Goal: Task Accomplishment & Management: Use online tool/utility

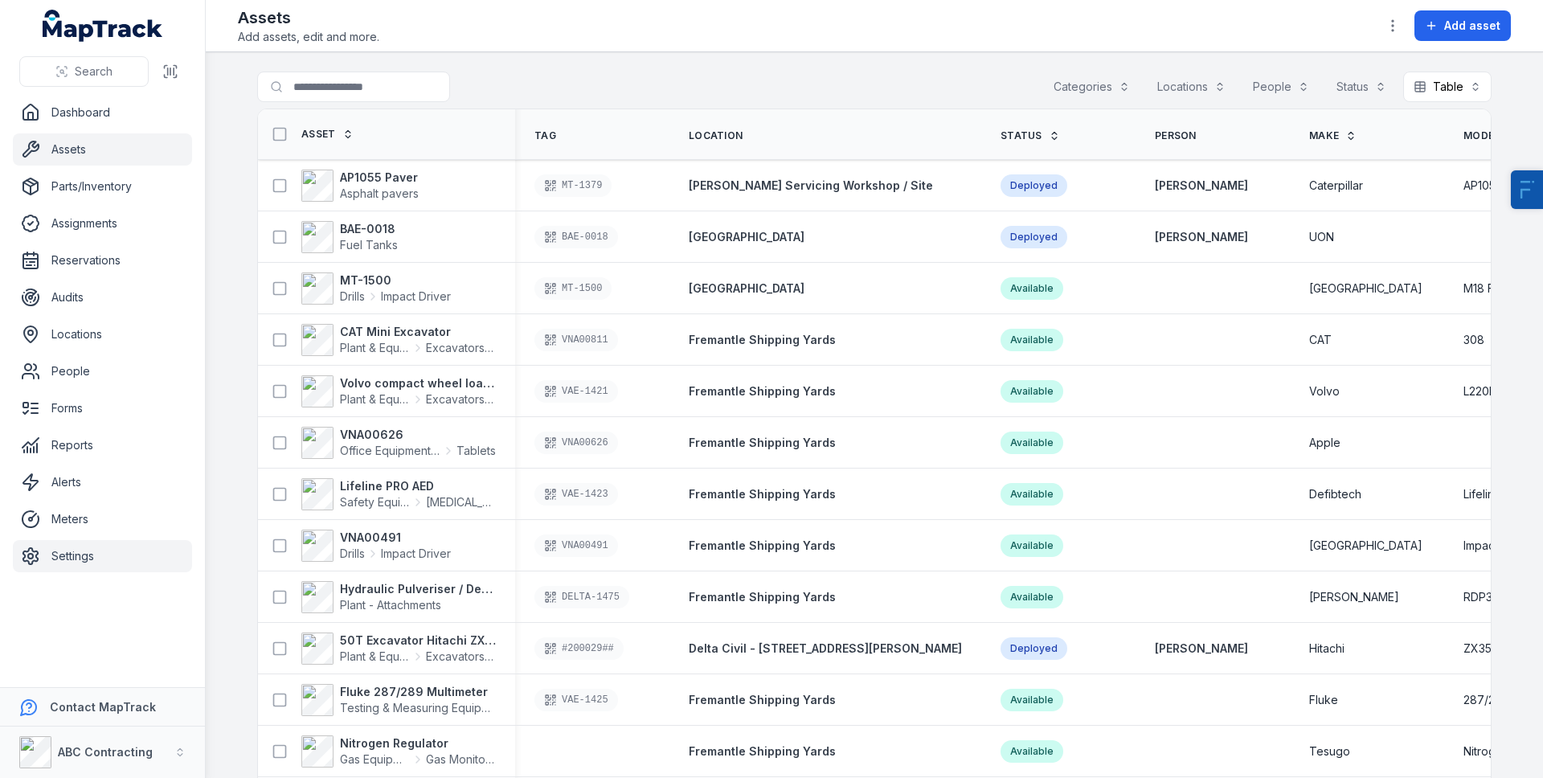
click at [94, 546] on link "Settings" at bounding box center [102, 556] width 179 height 32
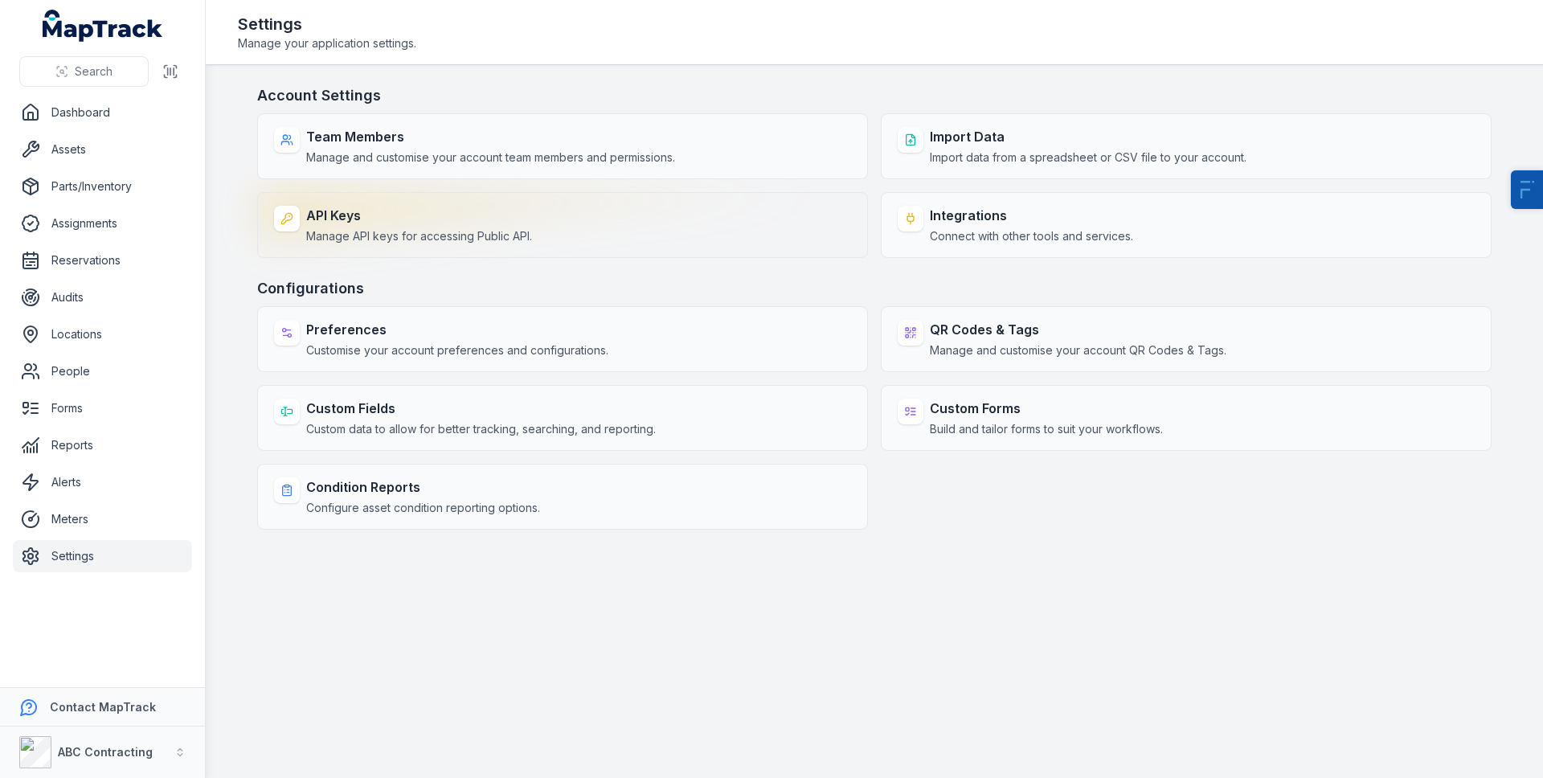
click at [384, 239] on span "Manage API keys for accessing Public API." at bounding box center [419, 236] width 226 height 16
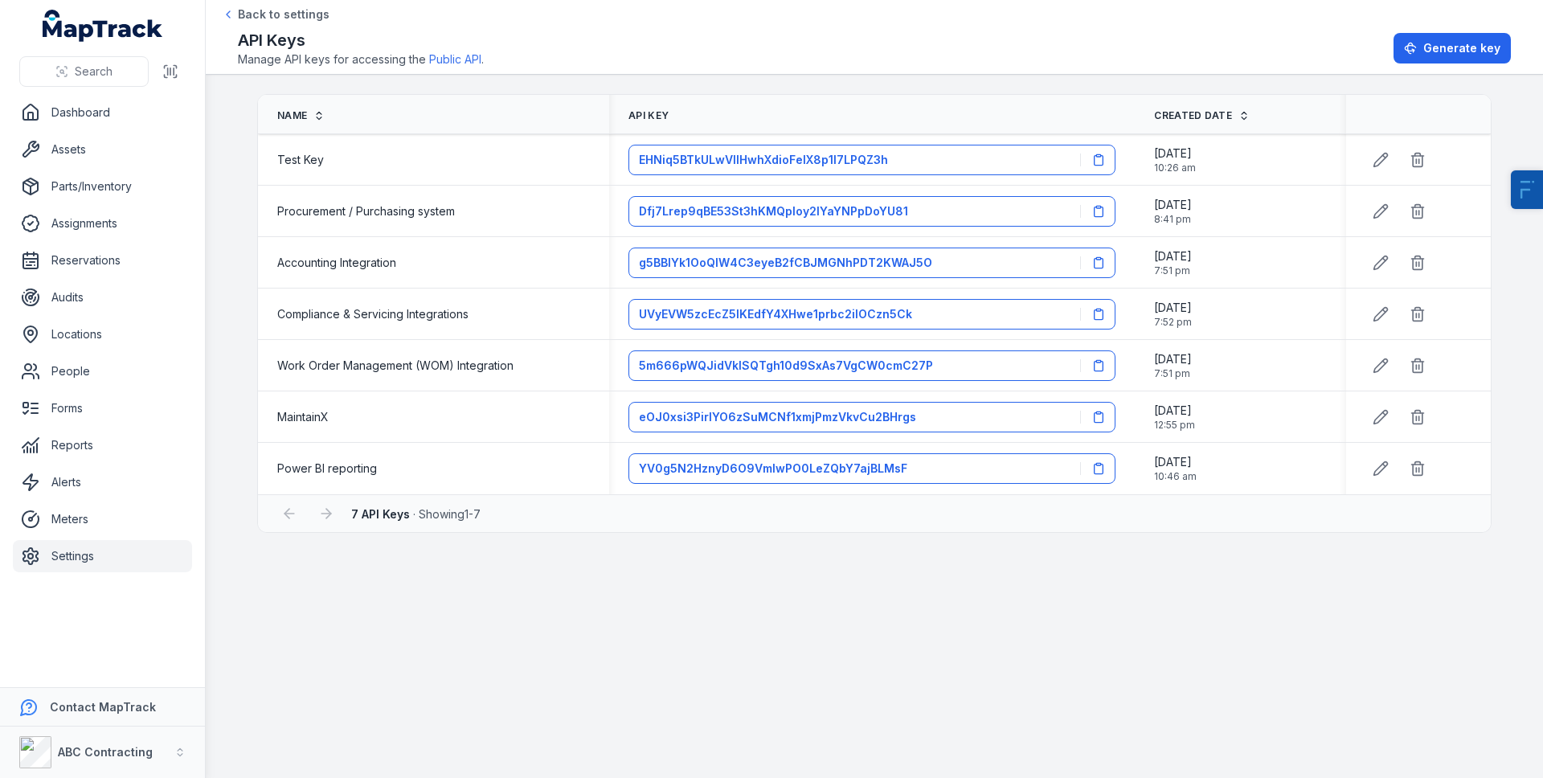
click at [1391, 52] on div "API Keys Manage API keys for accessing the Public API . Generate key" at bounding box center [874, 48] width 1273 height 39
click at [1401, 48] on button "Generate key" at bounding box center [1451, 48] width 117 height 31
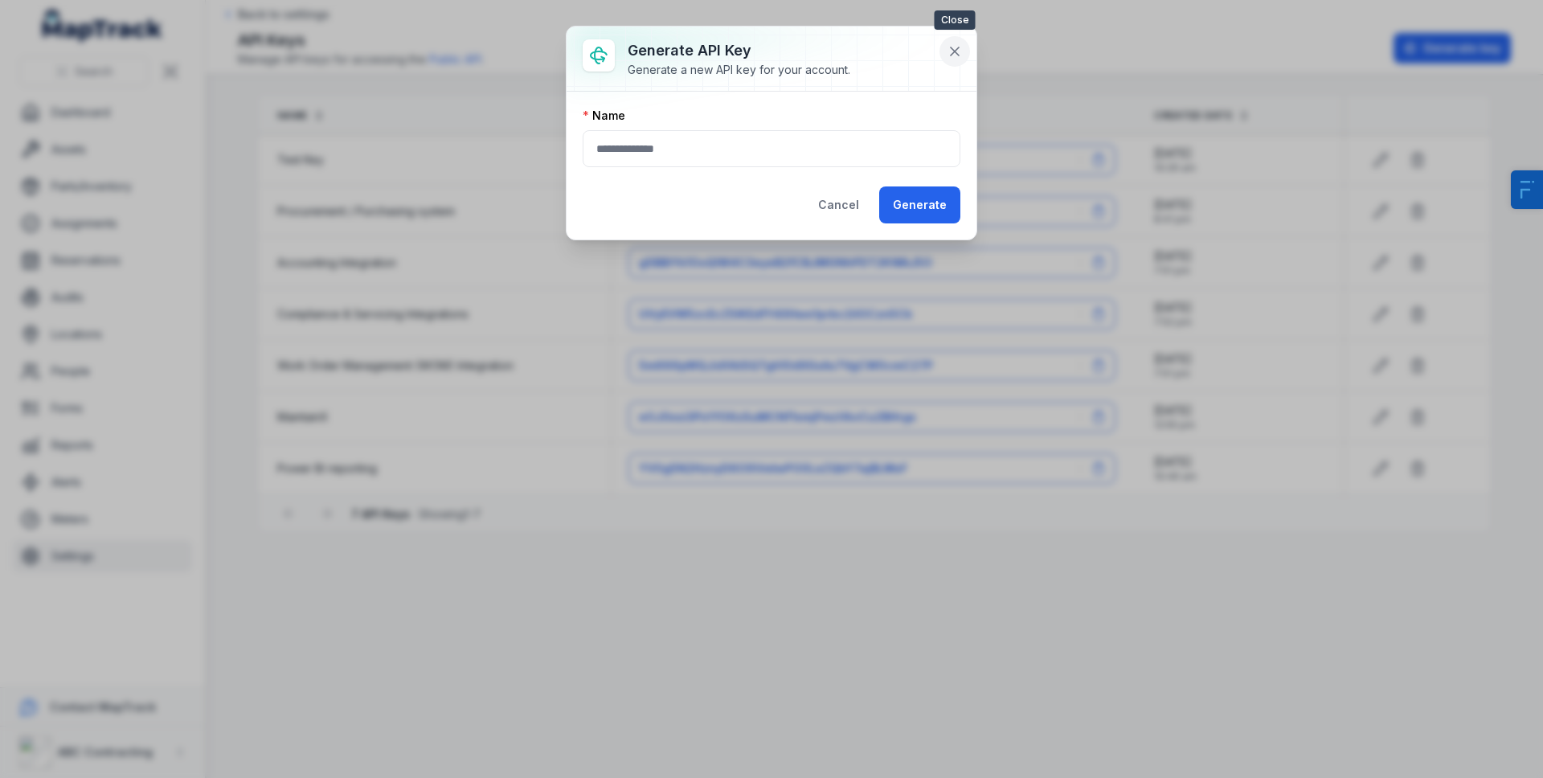
click at [957, 48] on icon at bounding box center [955, 51] width 8 height 8
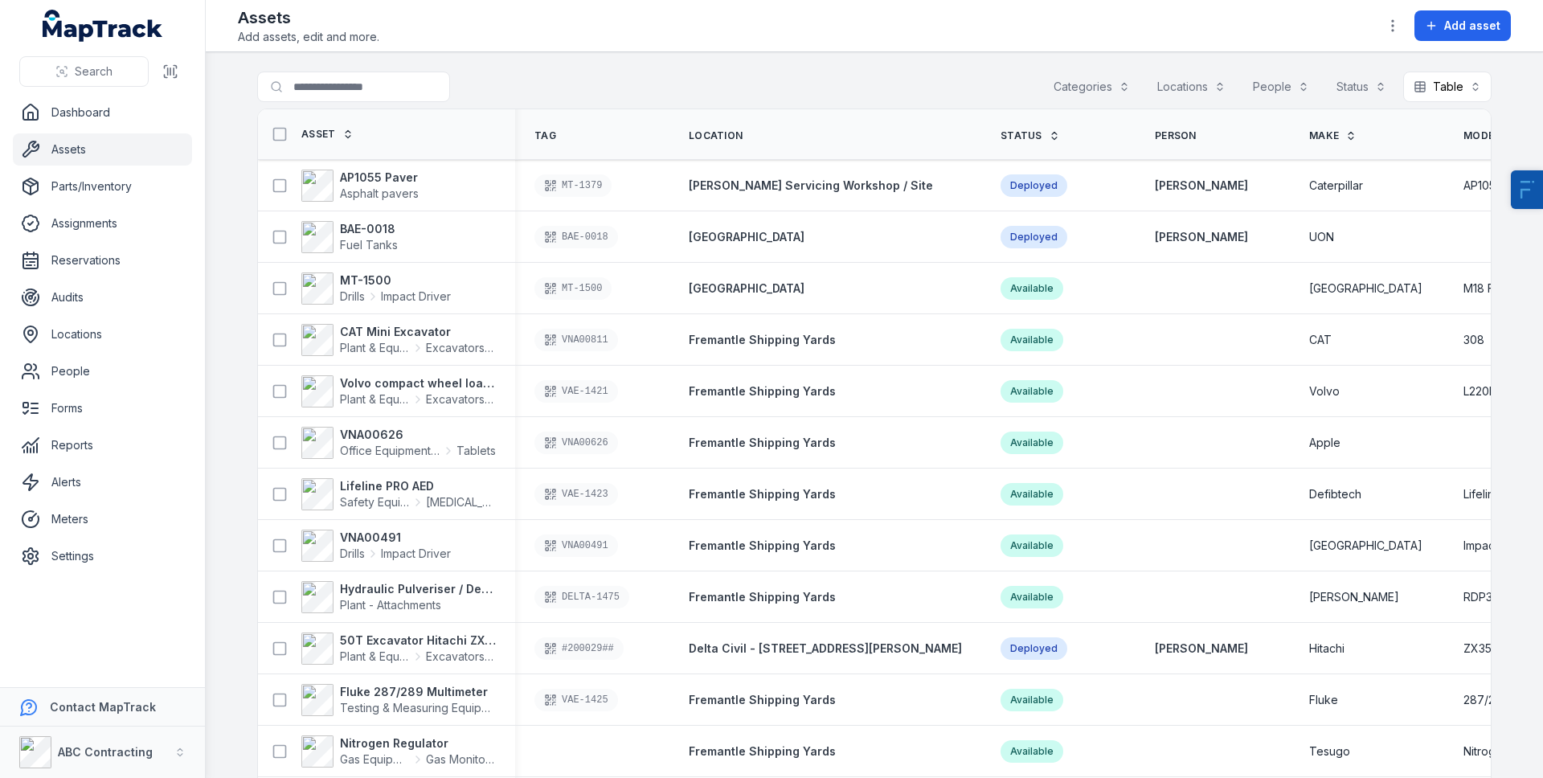
click at [82, 481] on link "Alerts" at bounding box center [102, 482] width 179 height 32
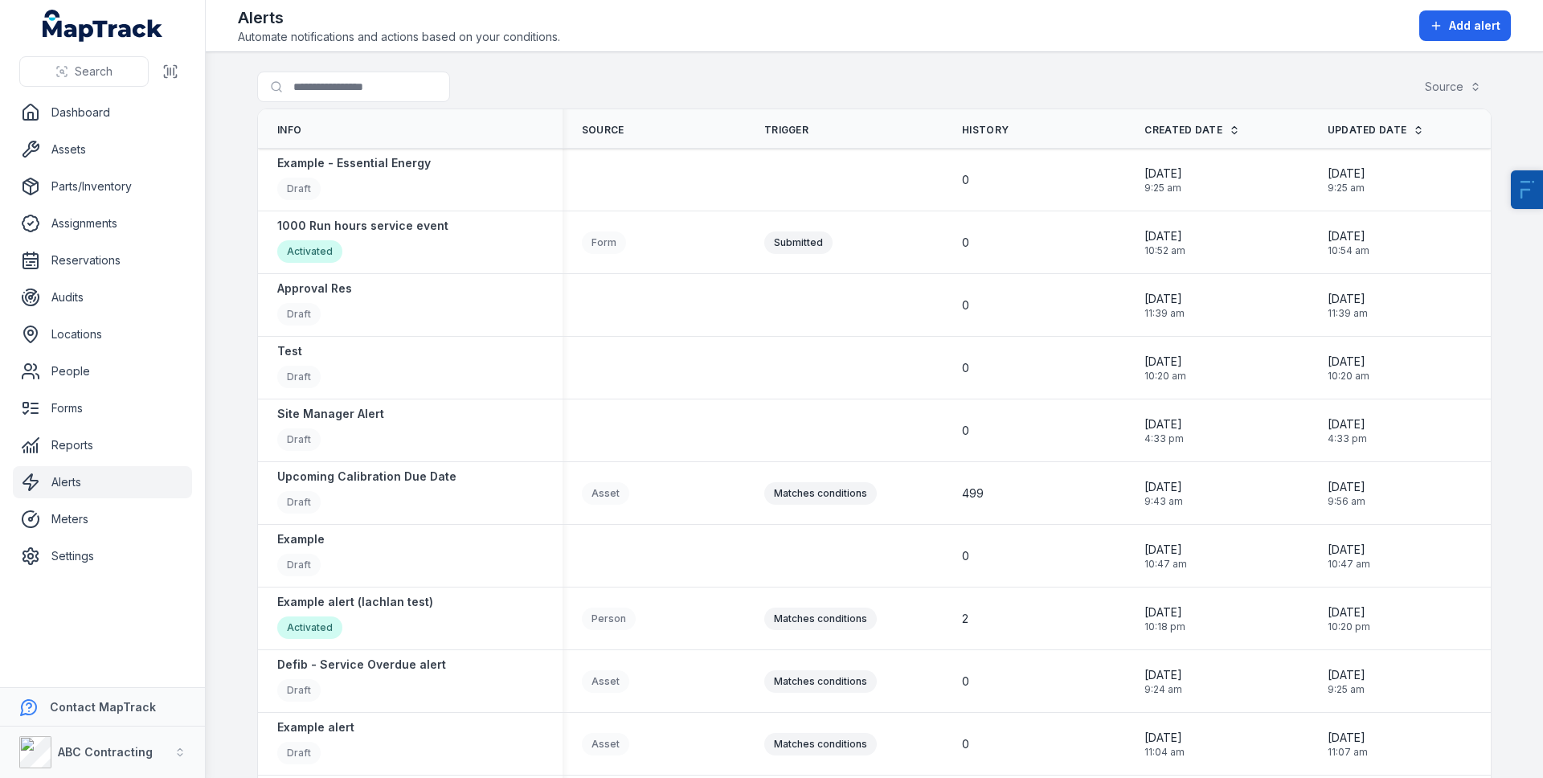
click at [780, 62] on main "Search for alerts Source Info Source Trigger History Created Date Updated Date …" at bounding box center [874, 415] width 1337 height 726
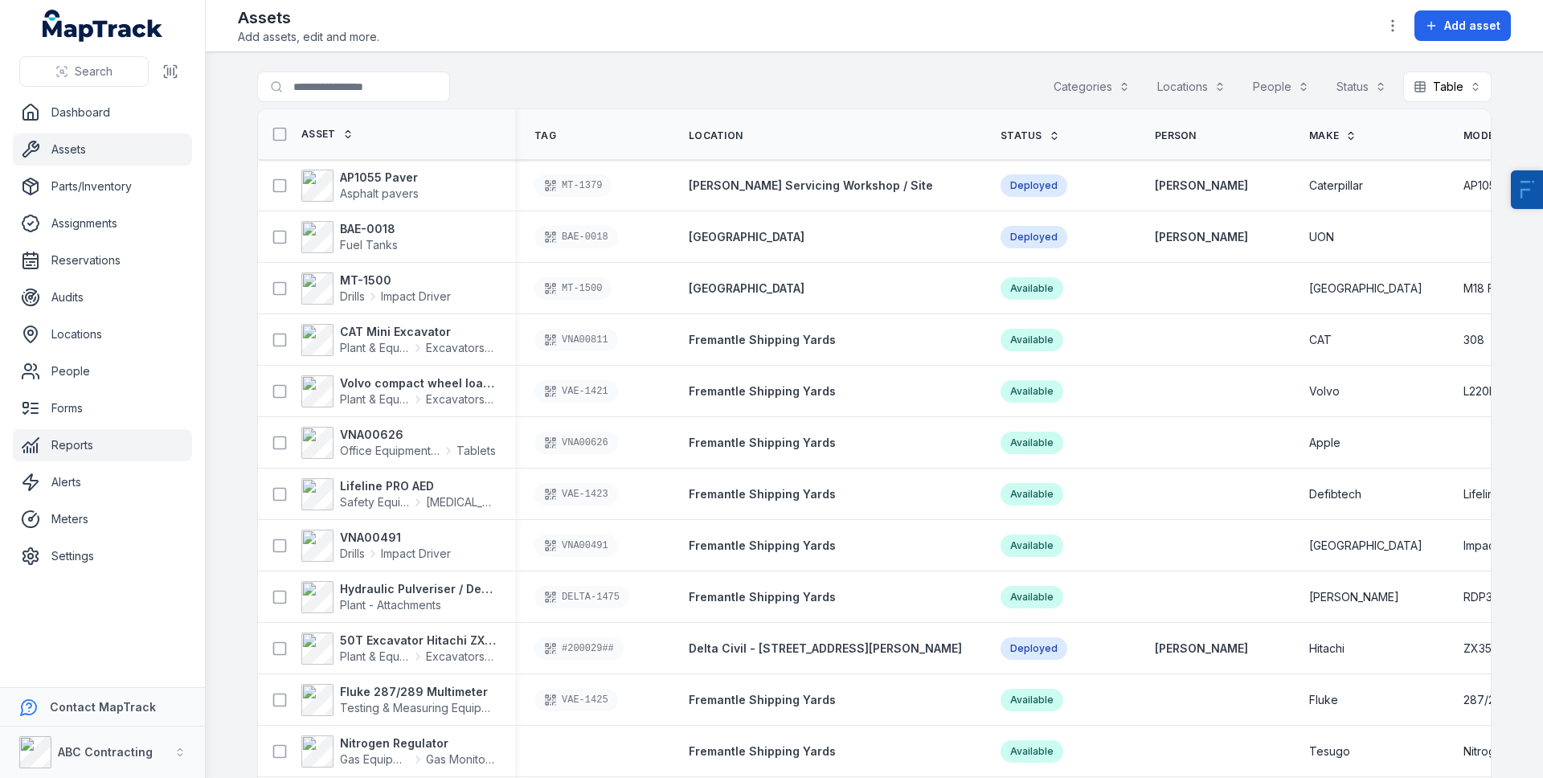
click at [79, 446] on link "Reports" at bounding box center [102, 445] width 179 height 32
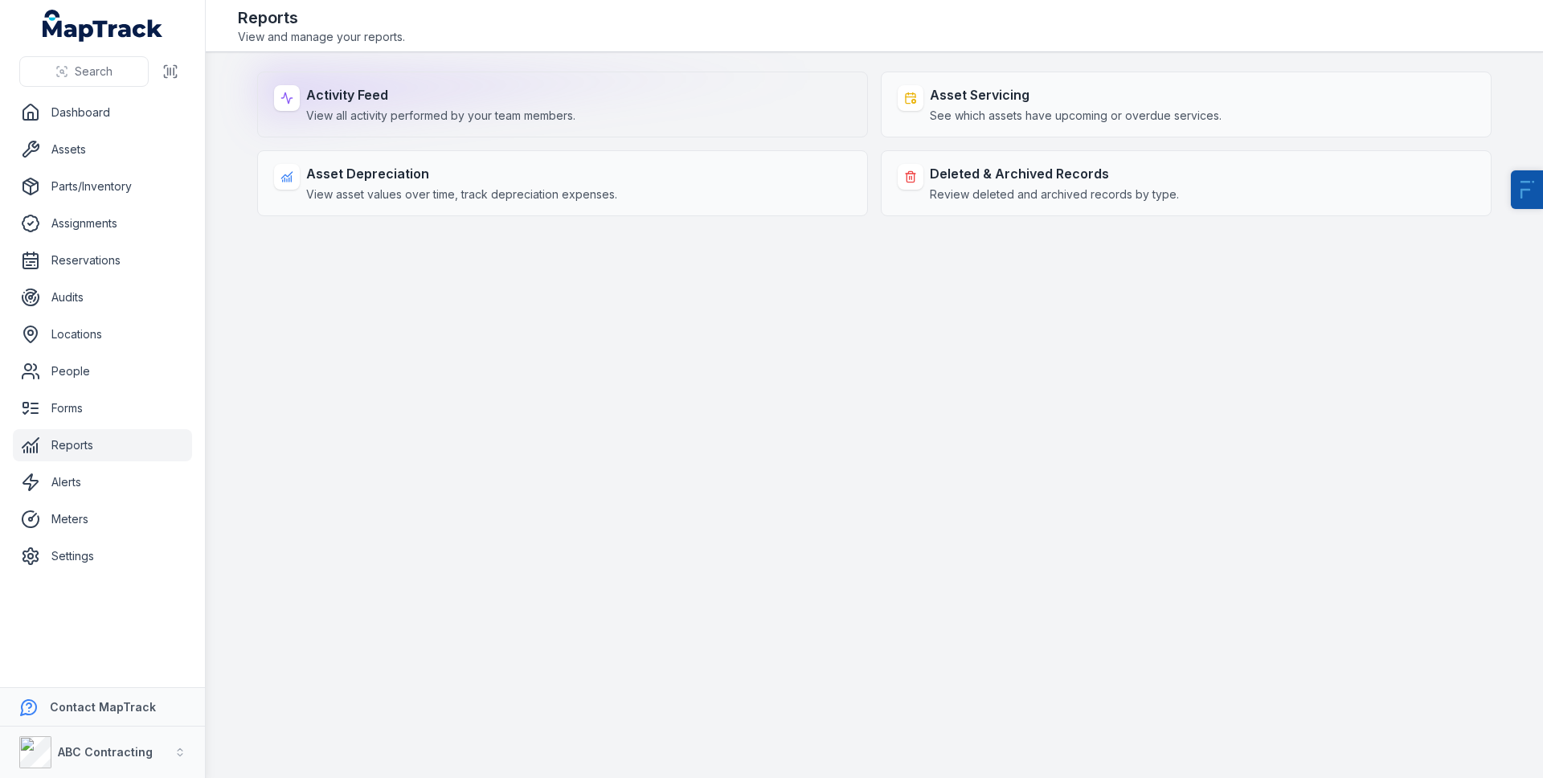
click at [428, 110] on span "View all activity performed by your team members." at bounding box center [440, 116] width 269 height 16
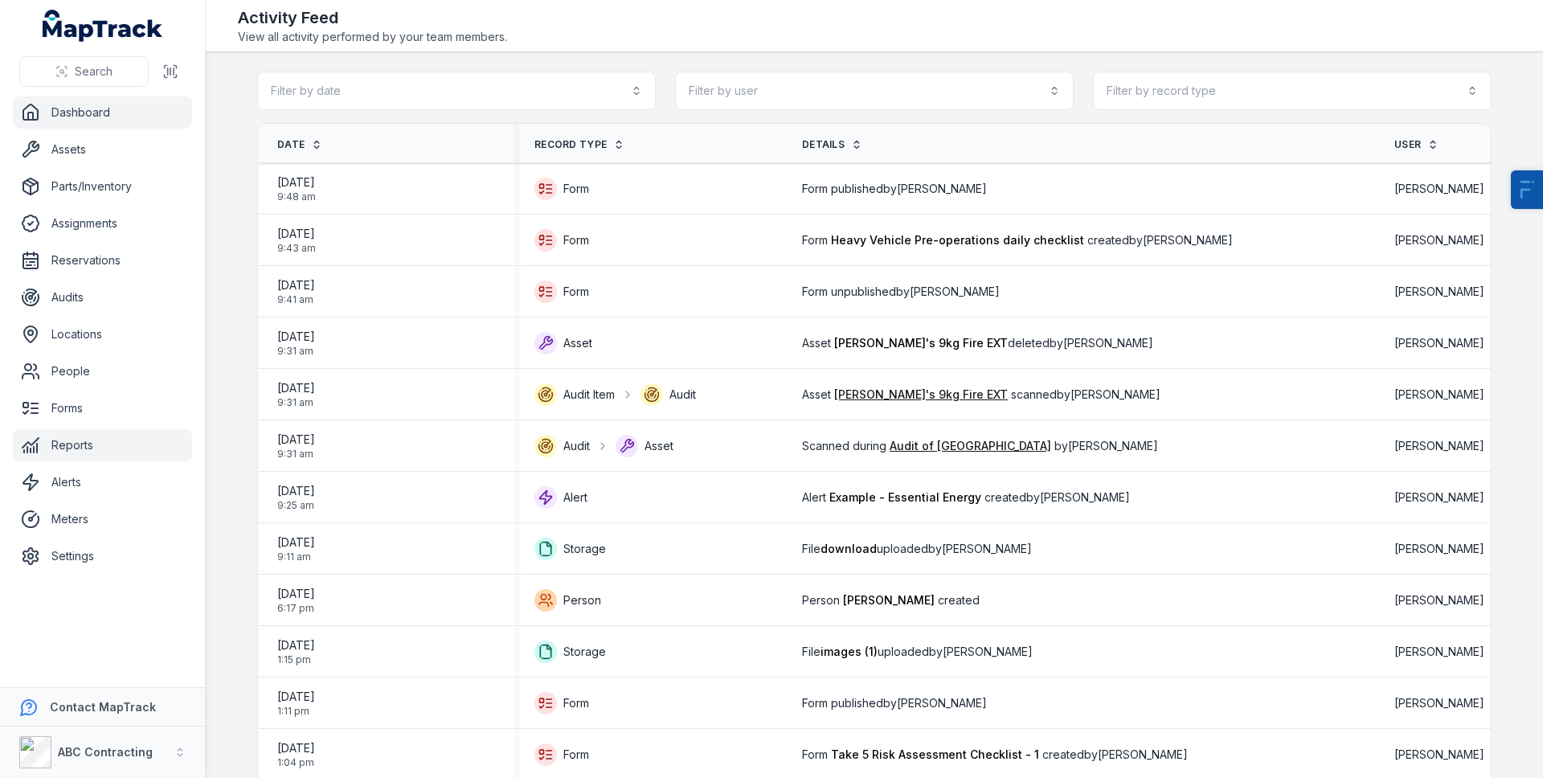
click at [51, 117] on link "Dashboard" at bounding box center [102, 112] width 179 height 32
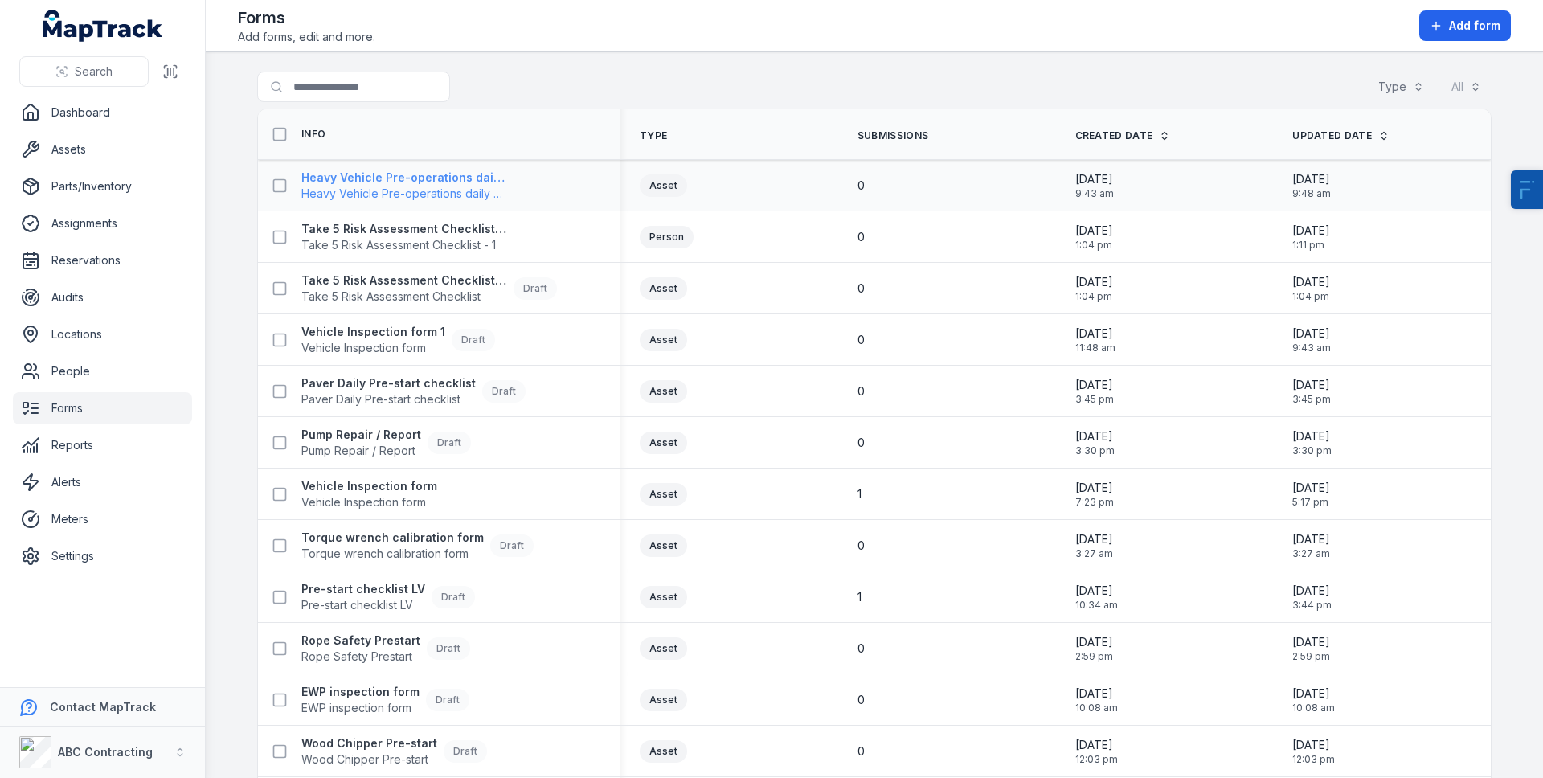
click at [372, 173] on strong "Heavy Vehicle Pre-operations daily checklist" at bounding box center [404, 178] width 206 height 16
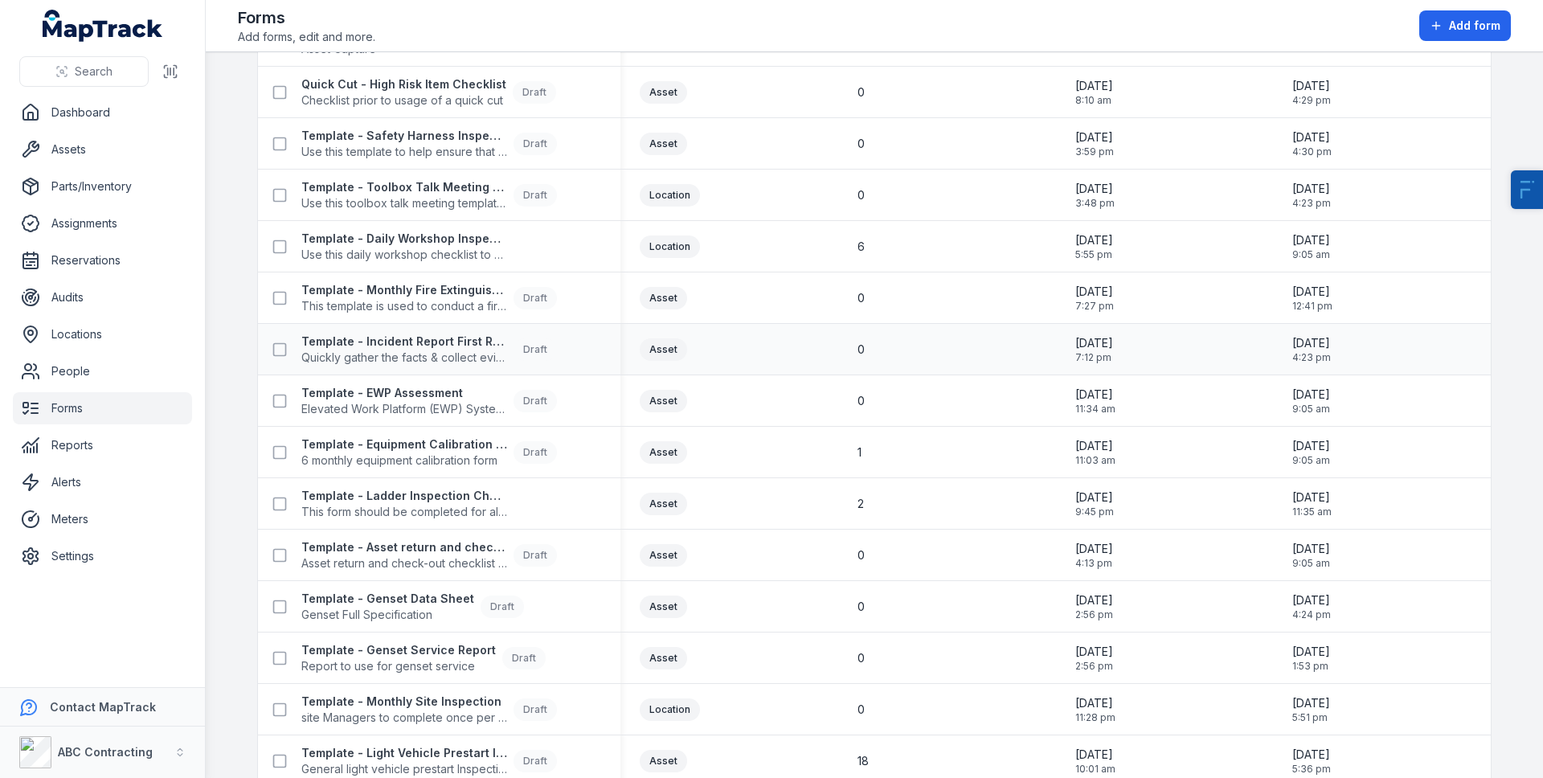
scroll to position [2011, 0]
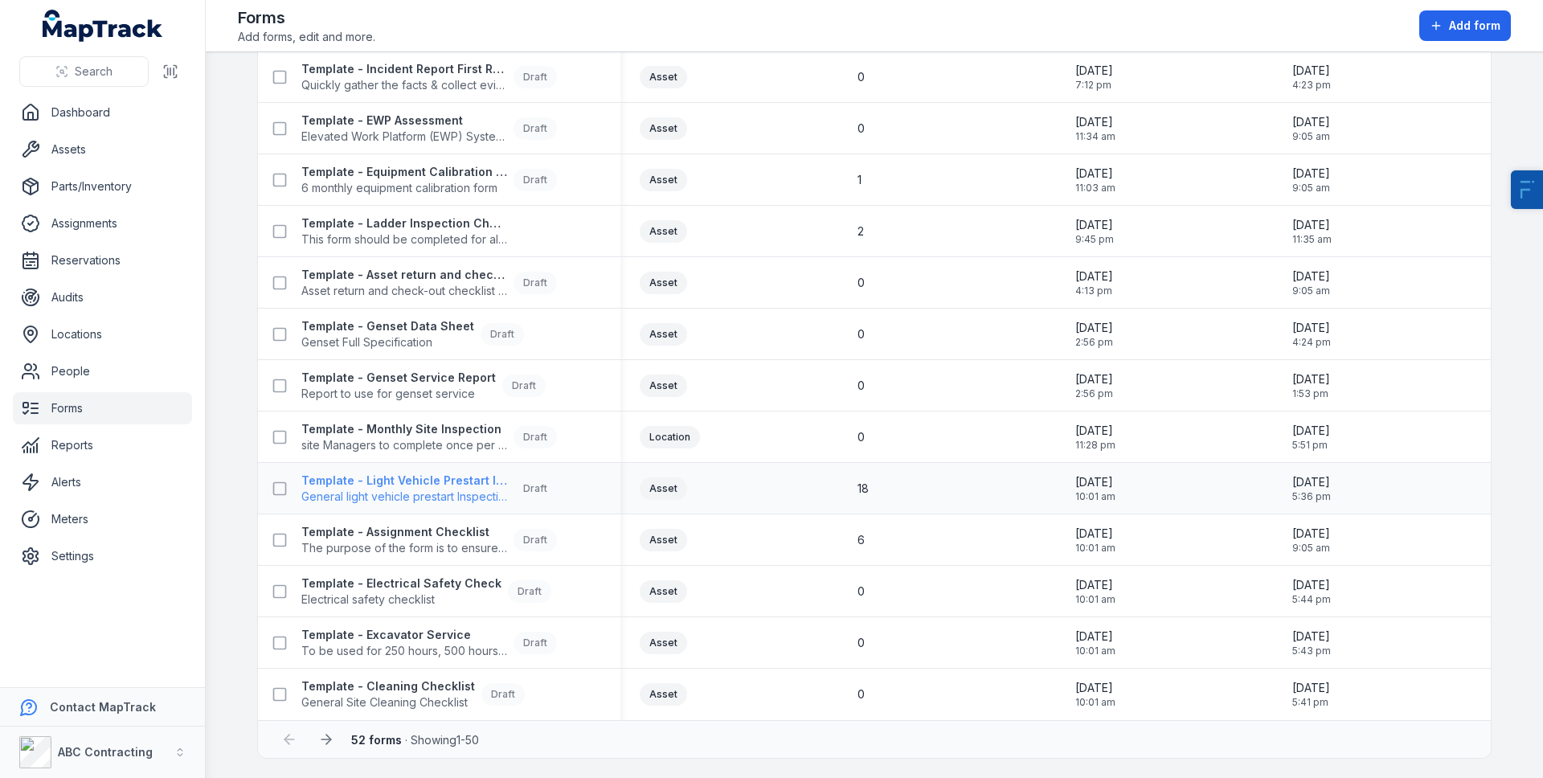
click at [381, 479] on strong "Template - Light Vehicle Prestart Inspection" at bounding box center [404, 480] width 206 height 16
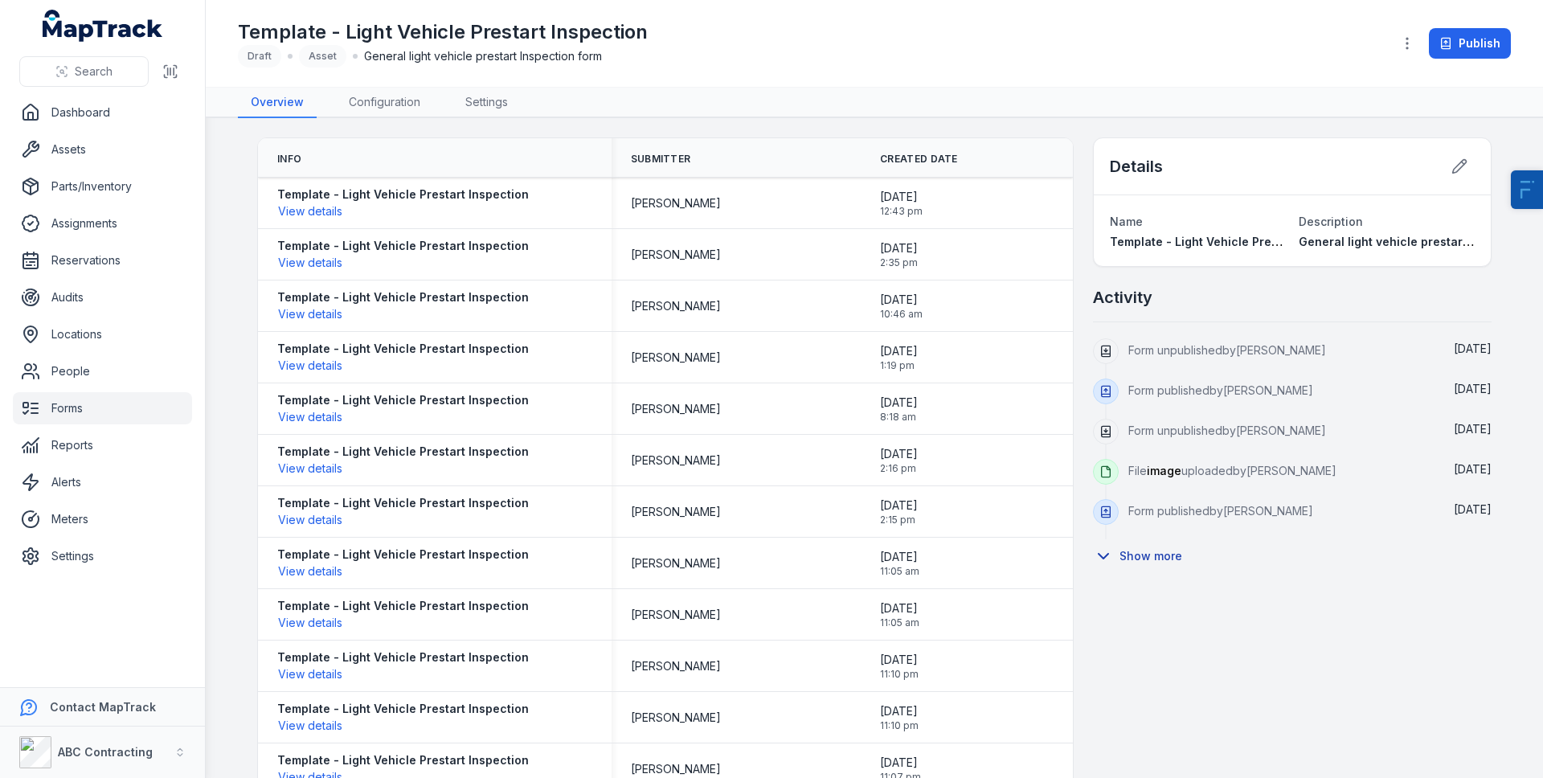
click at [1143, 541] on button "Show more" at bounding box center [1143, 556] width 100 height 34
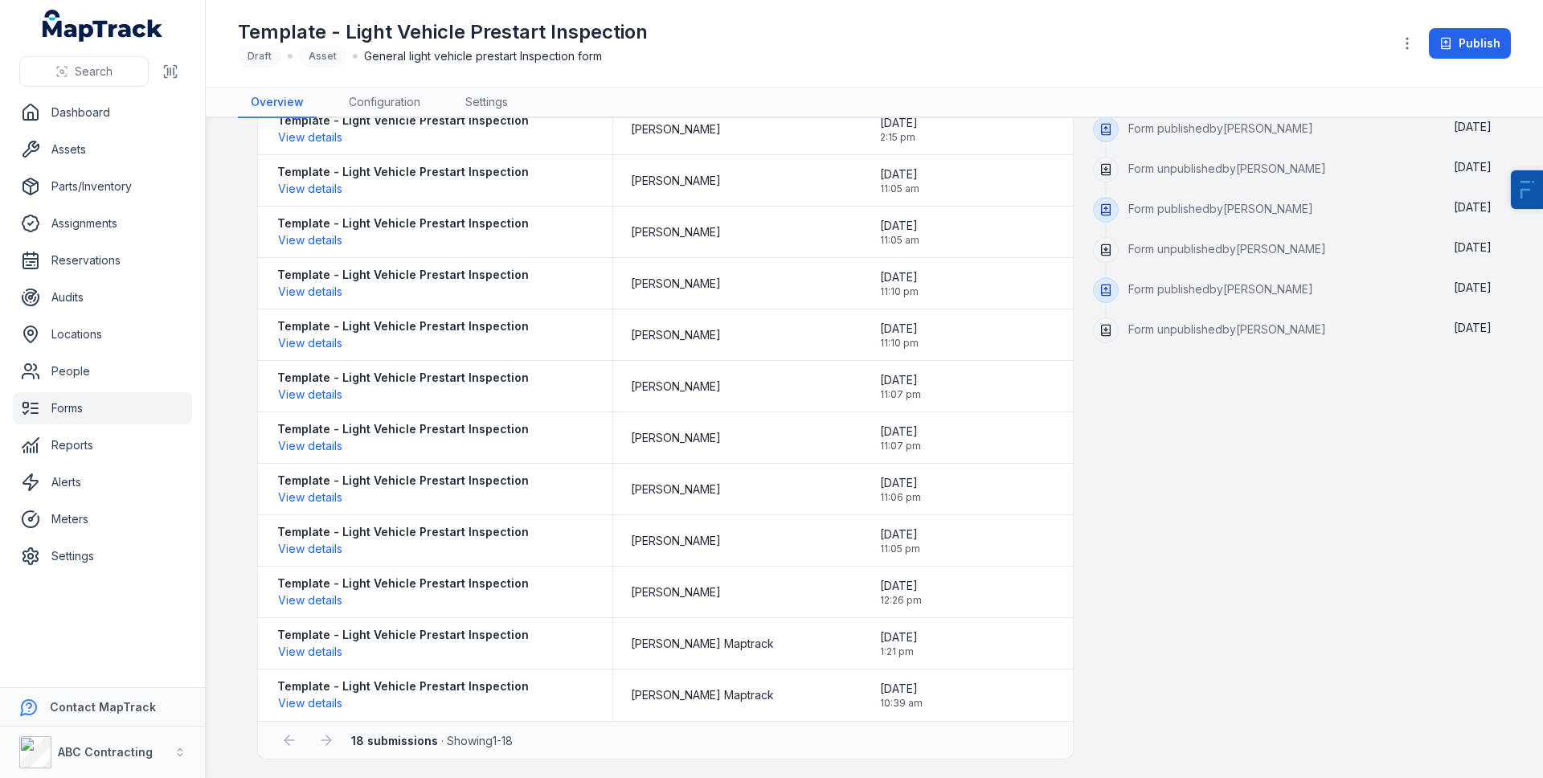
scroll to position [383, 0]
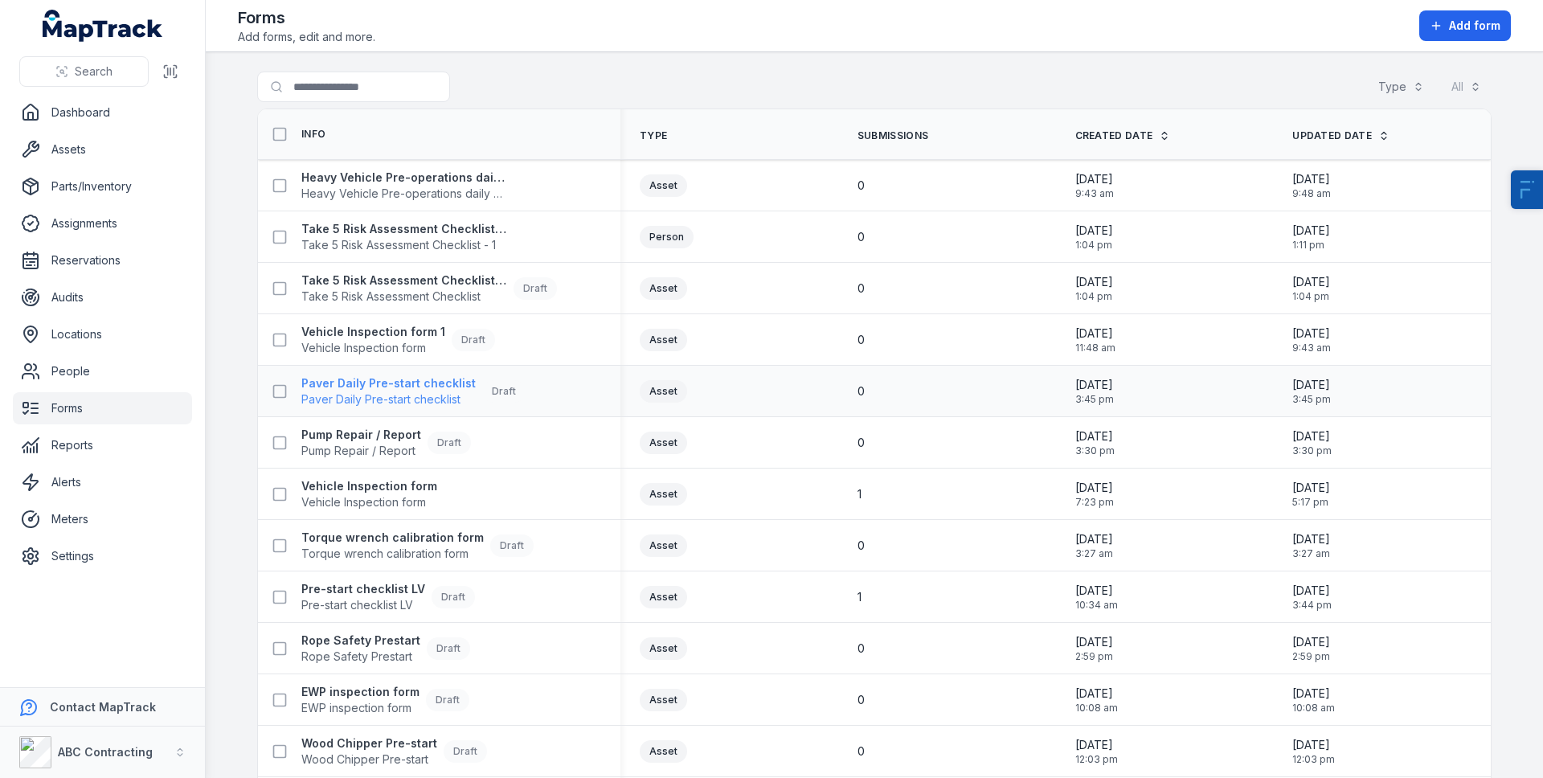
click at [399, 392] on span "Paver Daily Pre-start checklist" at bounding box center [388, 399] width 174 height 16
click at [429, 229] on strong "Take 5 Risk Assessment Checklist - 1" at bounding box center [404, 229] width 206 height 16
click at [362, 189] on span "Heavy Vehicle Pre-operations daily checklist" at bounding box center [404, 194] width 206 height 16
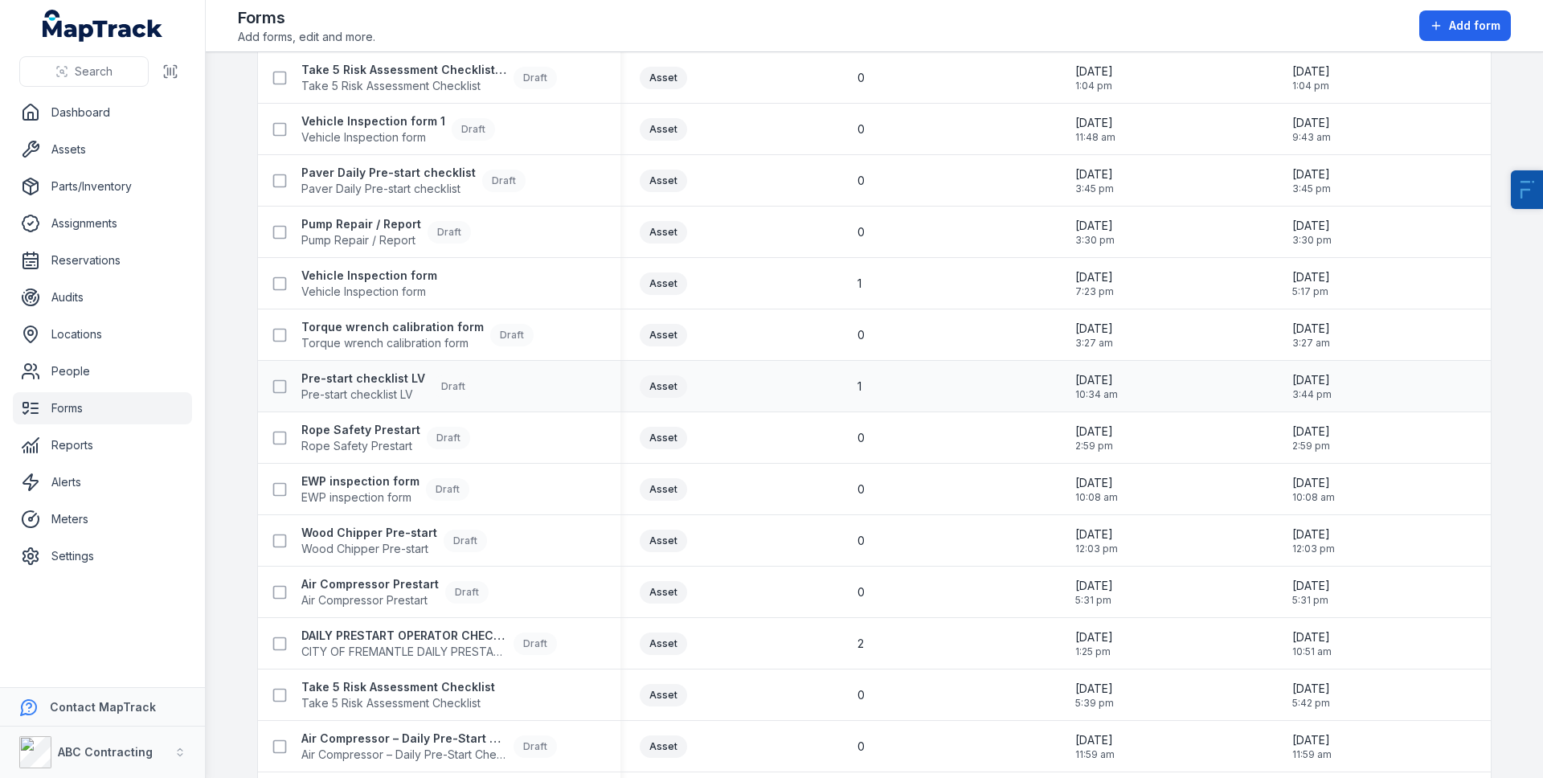
scroll to position [583, 0]
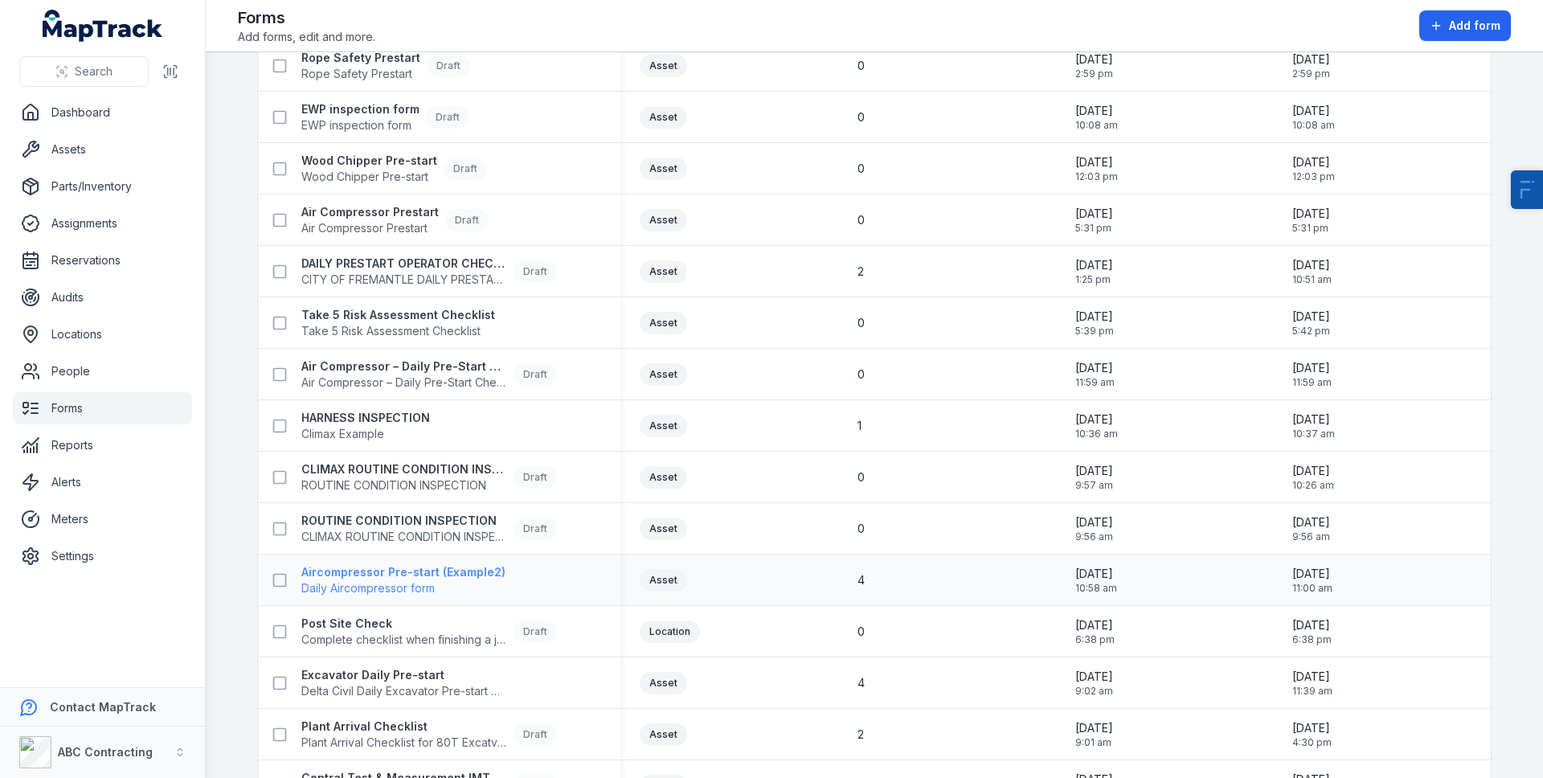
click at [357, 566] on strong "Aircompressor Pre-start (Example2)" at bounding box center [403, 572] width 204 height 16
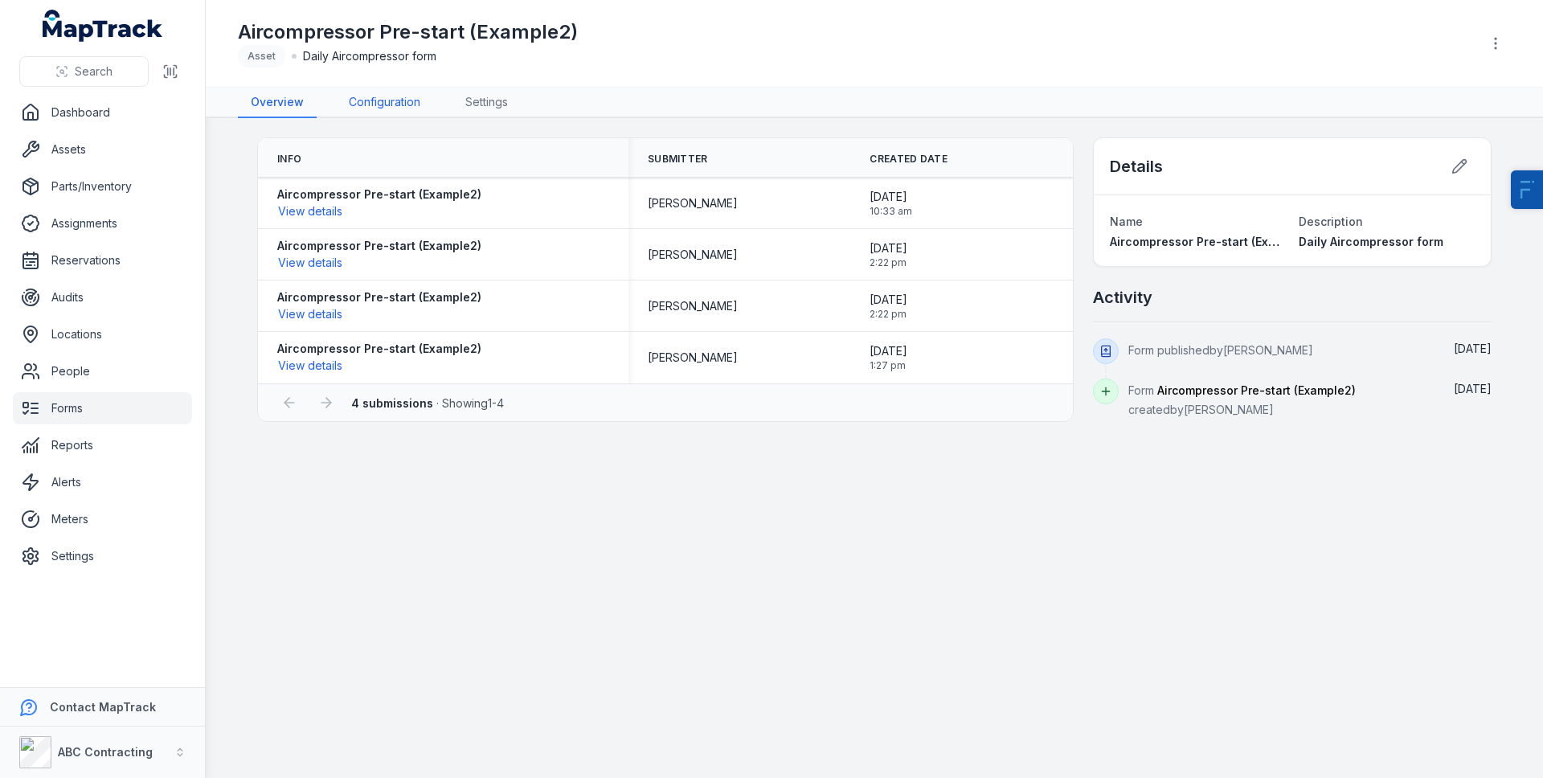
click at [358, 107] on link "Configuration" at bounding box center [384, 103] width 97 height 31
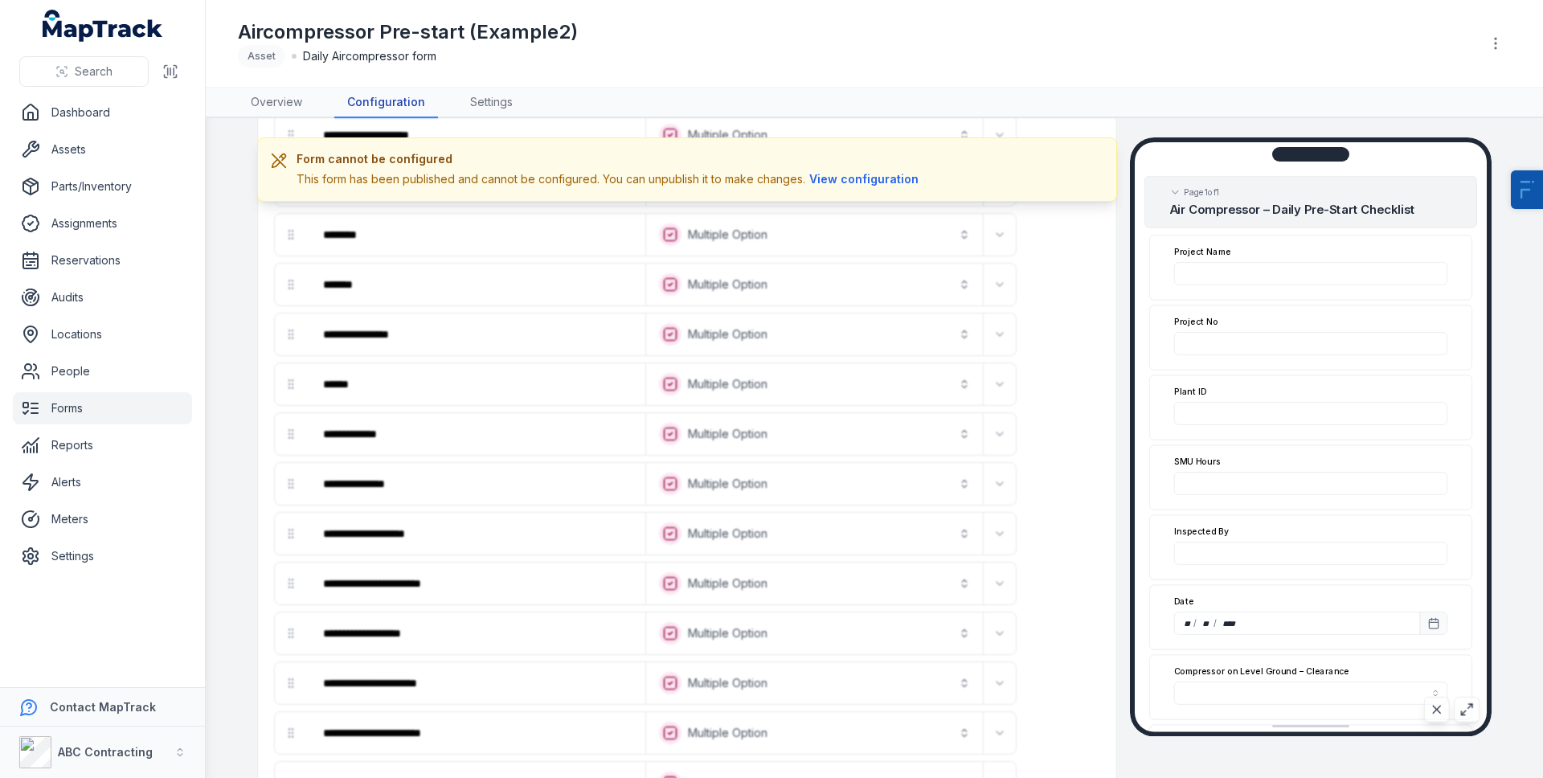
scroll to position [718, 0]
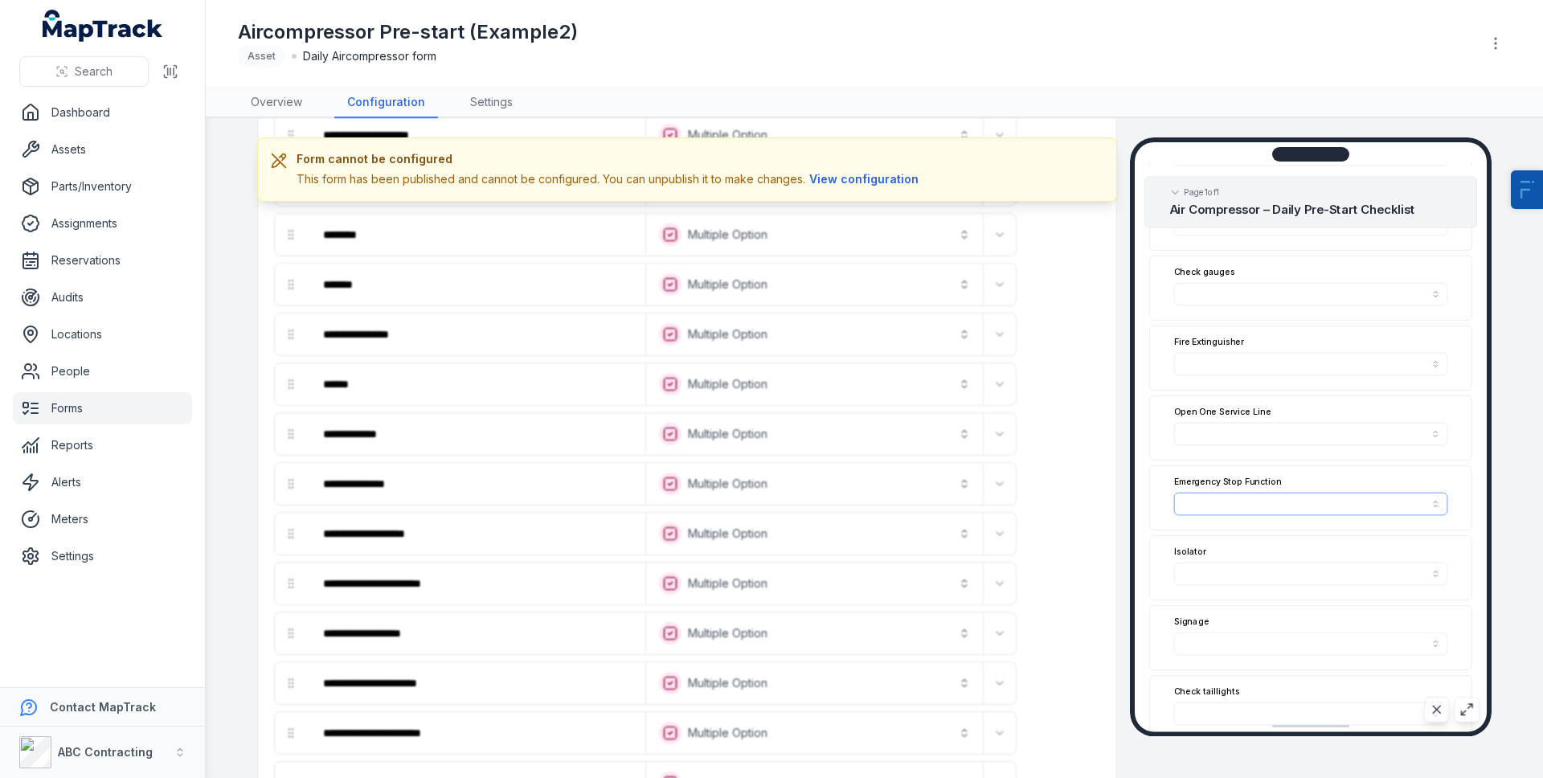
click at [1325, 508] on button "button" at bounding box center [1311, 504] width 274 height 23
click at [1312, 540] on div "No Fault" at bounding box center [1299, 540] width 231 height 16
click at [1299, 467] on div "Emergency Stop Function No Fault ********" at bounding box center [1310, 497] width 323 height 65
click at [1281, 430] on button "button" at bounding box center [1311, 434] width 274 height 23
click at [1262, 472] on div "No Fault" at bounding box center [1299, 470] width 231 height 16
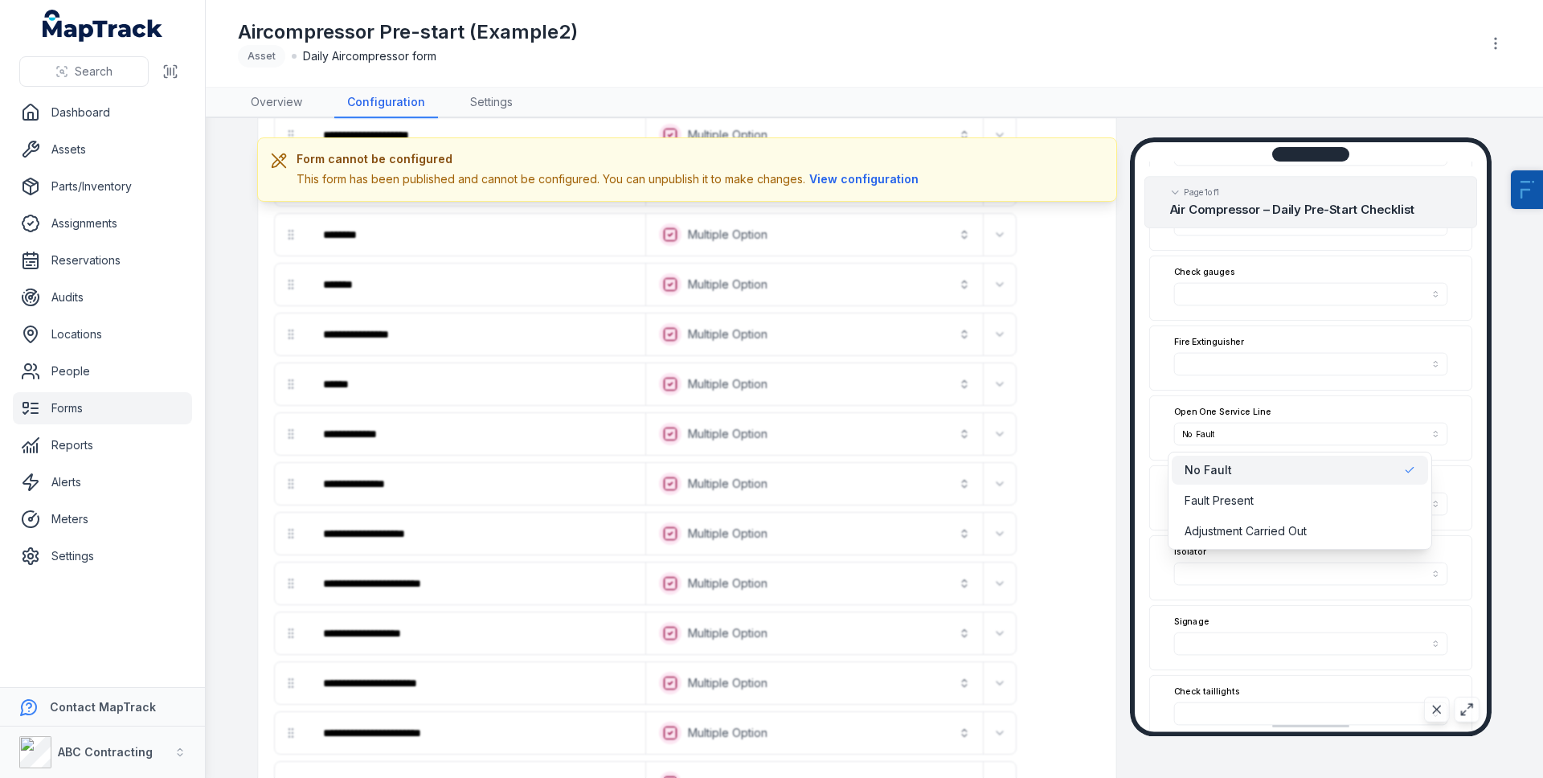
click at [1281, 402] on div "Open One Service Line No Fault ********" at bounding box center [1310, 427] width 323 height 65
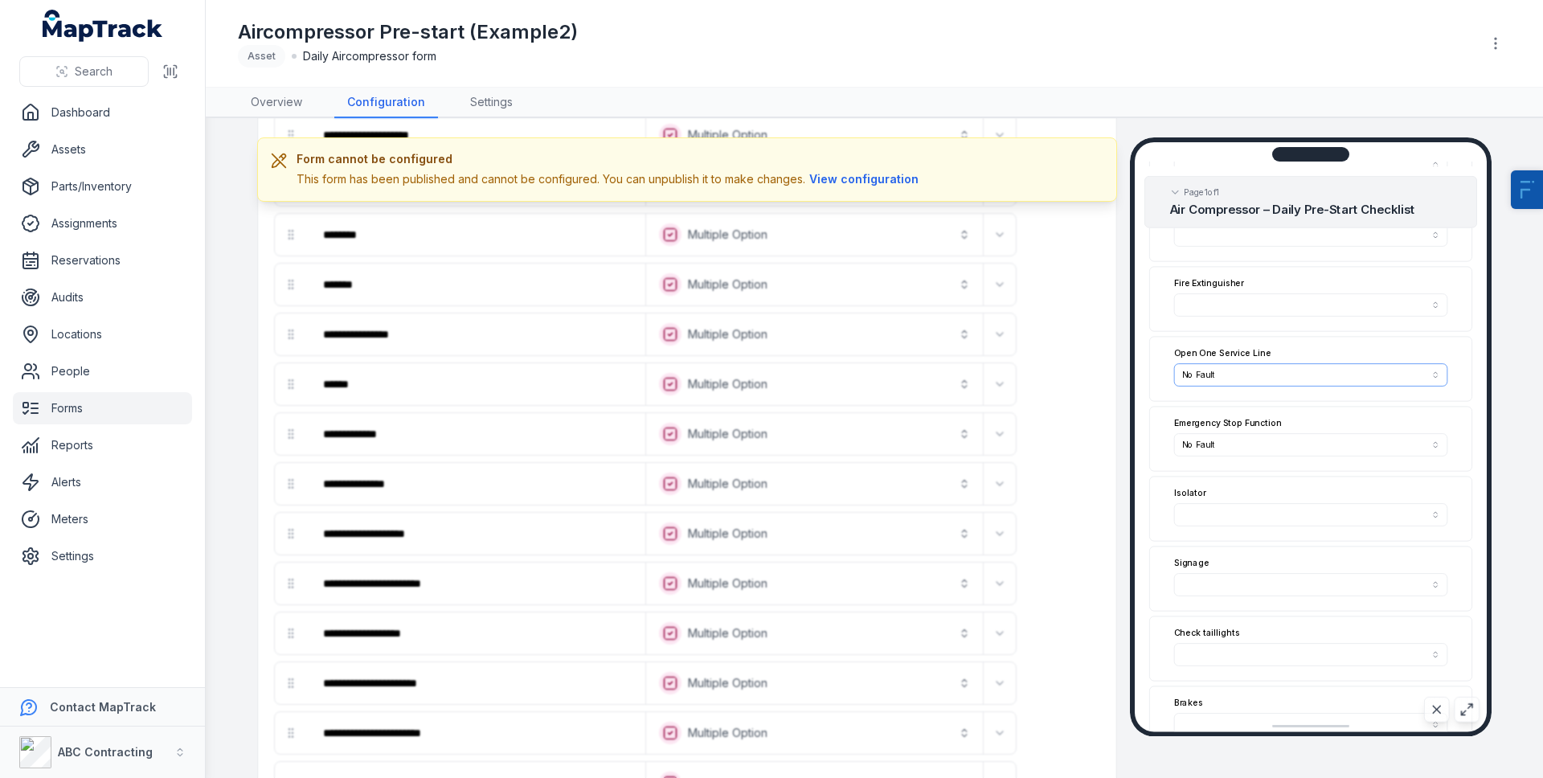
scroll to position [793, 0]
drag, startPoint x: 817, startPoint y: 51, endPoint x: 853, endPoint y: 19, distance: 47.9
click at [825, 42] on div "Aircompressor Pre-start (Example2) Asset Daily Aircompressor form" at bounding box center [852, 43] width 1229 height 48
